Goal: Task Accomplishment & Management: Manage account settings

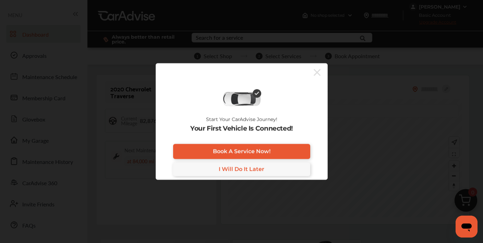
click at [317, 72] on icon at bounding box center [317, 72] width 7 height 7
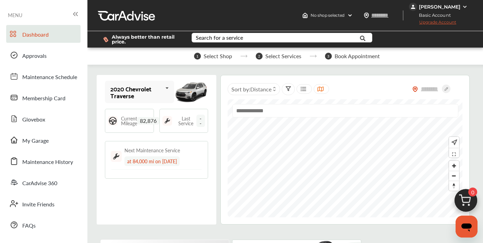
click at [166, 88] on icon at bounding box center [167, 88] width 12 height 15
click at [182, 91] on img at bounding box center [190, 92] width 35 height 26
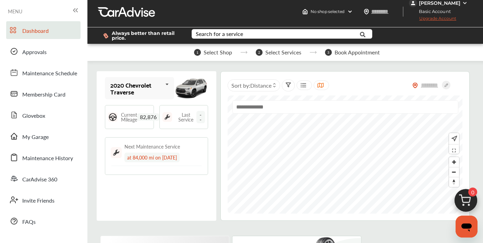
scroll to position [16, 0]
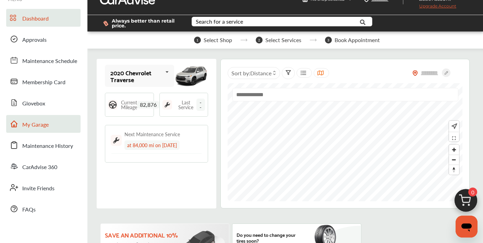
click at [35, 119] on link "My Garage" at bounding box center [43, 124] width 74 height 18
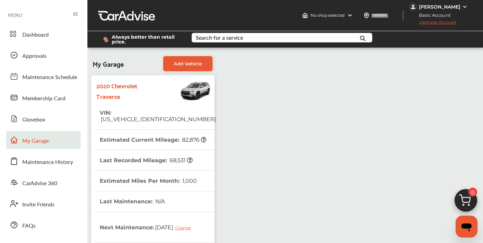
click at [155, 116] on span "[US_VEHICLE_IDENTIFICATION_NUMBER]" at bounding box center [158, 119] width 116 height 7
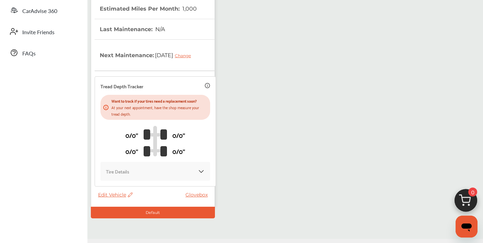
scroll to position [177, 0]
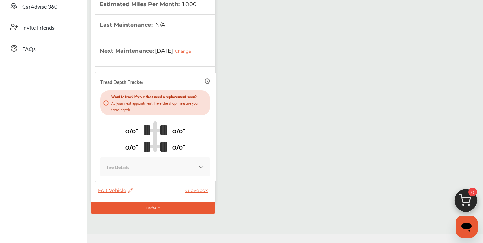
click at [119, 190] on span "Edit Vehicle" at bounding box center [115, 191] width 35 height 6
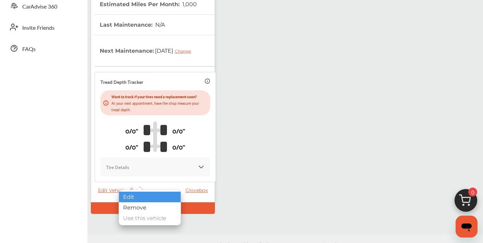
click at [134, 196] on div "Edit" at bounding box center [150, 197] width 62 height 11
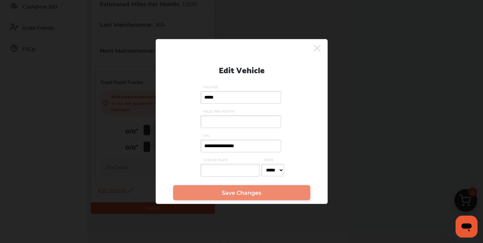
click at [261, 147] on input "**********" at bounding box center [241, 146] width 81 height 13
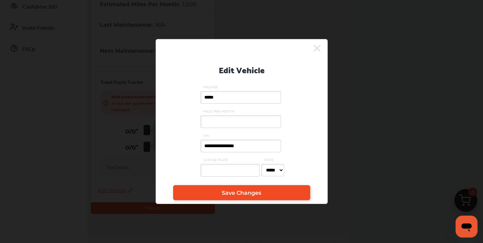
type input "**********"
click at [248, 195] on span "Save Changes" at bounding box center [241, 193] width 39 height 7
